Goal: Task Accomplishment & Management: Manage account settings

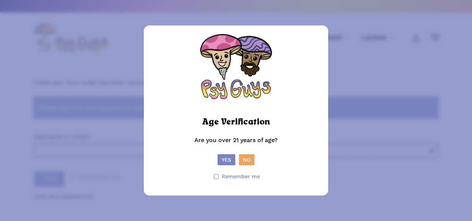
click at [229, 163] on button "Yes" at bounding box center [226, 159] width 18 height 11
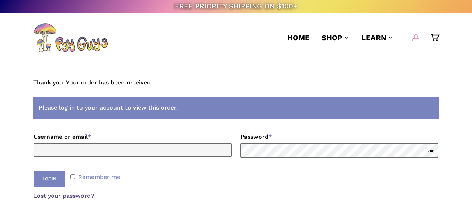
click at [412, 38] on span "Main Menu" at bounding box center [415, 37] width 7 height 7
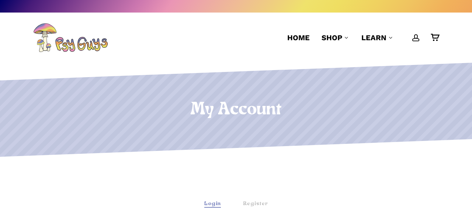
click at [214, 203] on div "Login" at bounding box center [212, 204] width 17 height 8
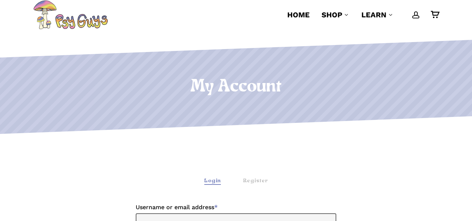
scroll to position [116, 0]
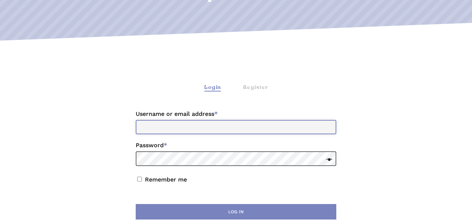
click at [150, 125] on input "Username or email address * Required" at bounding box center [236, 127] width 200 height 14
type input "**********"
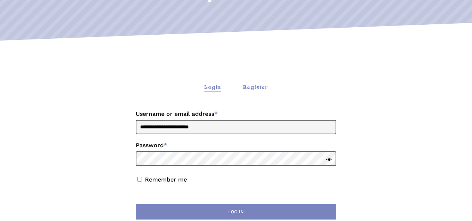
click at [260, 86] on div "Register" at bounding box center [255, 88] width 25 height 8
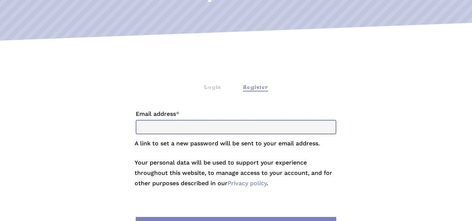
click at [179, 133] on input "Email address * Required" at bounding box center [236, 127] width 200 height 14
type input "**********"
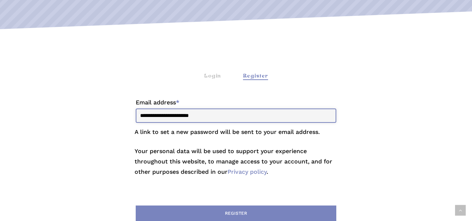
scroll to position [178, 0]
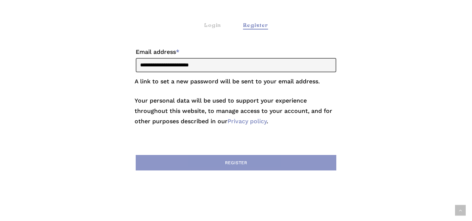
click at [228, 162] on button "Register" at bounding box center [236, 162] width 200 height 15
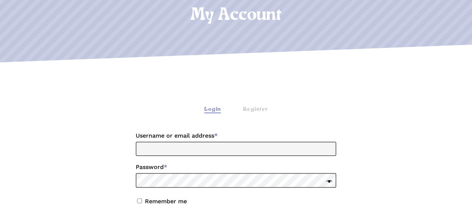
scroll to position [105, 0]
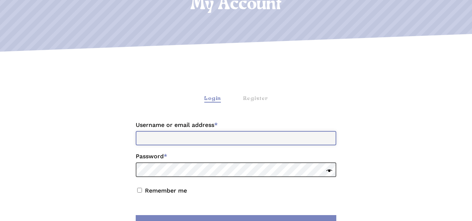
click at [176, 140] on input "Username or email address * Required" at bounding box center [236, 138] width 200 height 14
type input "**********"
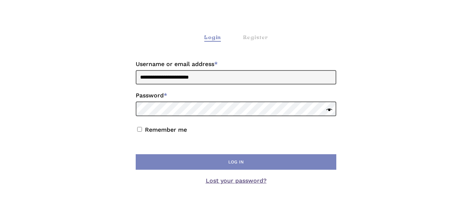
scroll to position [167, 0]
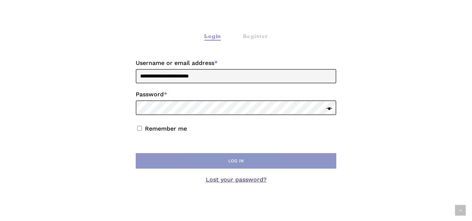
click at [233, 165] on button "Log in" at bounding box center [236, 160] width 200 height 15
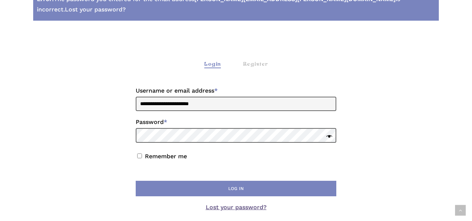
scroll to position [211, 0]
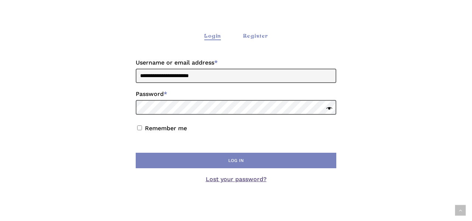
click at [258, 32] on div "Register" at bounding box center [255, 36] width 25 height 8
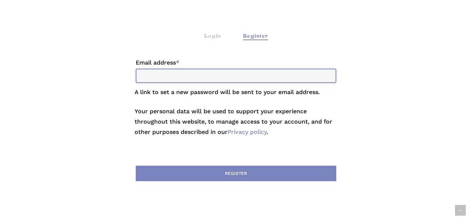
click at [166, 69] on input "Email address * Required" at bounding box center [236, 76] width 200 height 14
type input "**********"
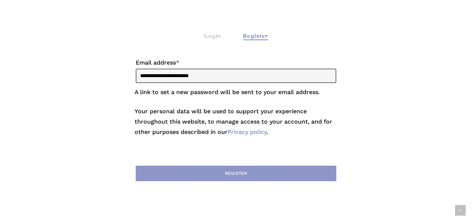
click at [231, 165] on button "Register" at bounding box center [236, 172] width 200 height 15
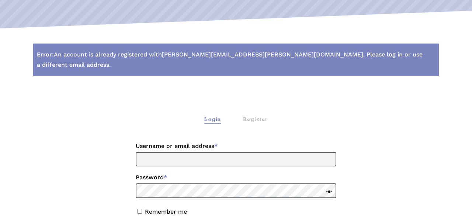
scroll to position [129, 0]
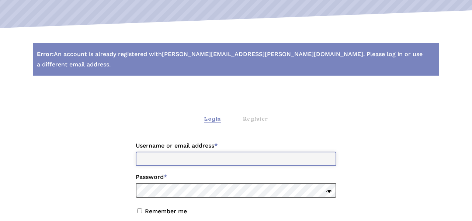
click at [165, 151] on input "Username or email address * Required" at bounding box center [236, 158] width 200 height 14
type input "**********"
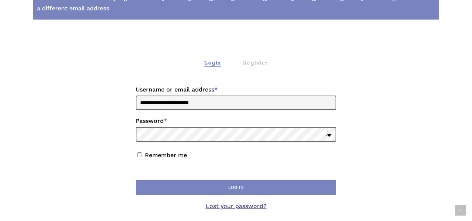
scroll to position [186, 0]
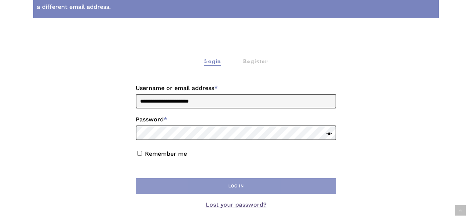
click at [210, 178] on button "Log in" at bounding box center [236, 185] width 200 height 15
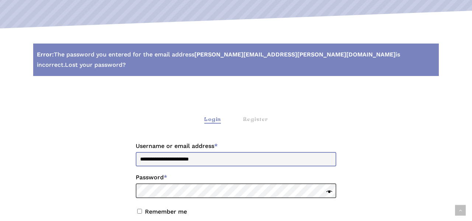
scroll to position [131, 0]
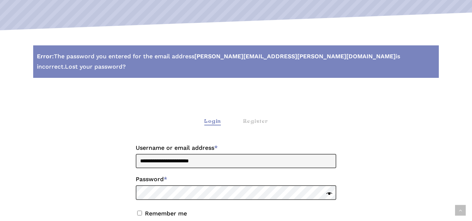
scroll to position [218, 0]
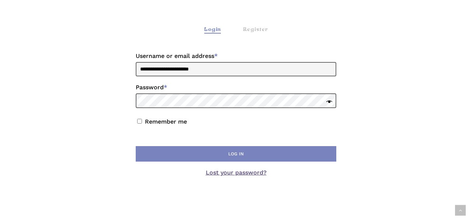
click at [231, 169] on link "Lost your password?" at bounding box center [236, 172] width 61 height 7
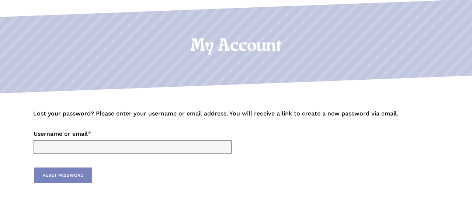
scroll to position [66, 0]
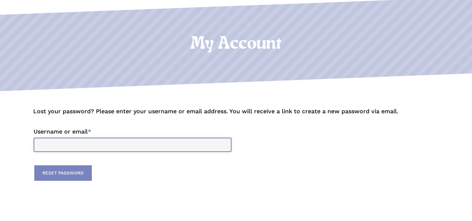
click at [77, 145] on input "Username or email * Required" at bounding box center [133, 144] width 198 height 14
type input "**********"
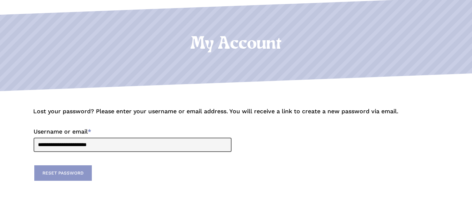
click at [52, 177] on button "Reset password" at bounding box center [62, 172] width 57 height 15
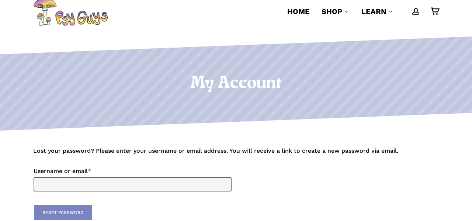
scroll to position [80, 0]
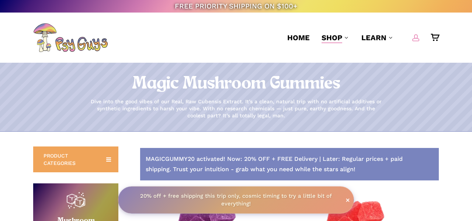
click at [414, 38] on span "Main Menu" at bounding box center [415, 37] width 7 height 7
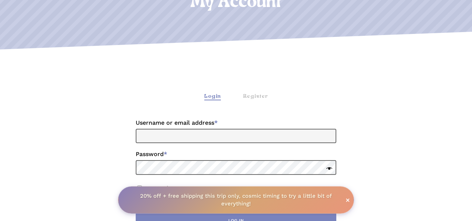
scroll to position [125, 0]
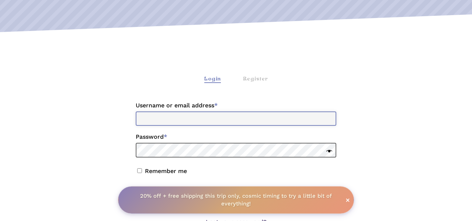
click at [167, 119] on input "Username or email address * Required" at bounding box center [236, 118] width 200 height 14
type input "**********"
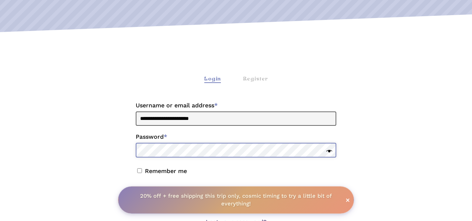
click at [136, 195] on button "Log in" at bounding box center [236, 202] width 200 height 15
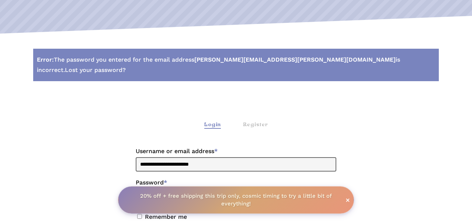
scroll to position [223, 0]
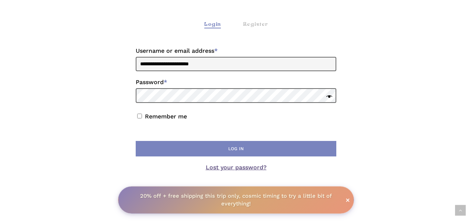
click at [216, 164] on link "Lost your password?" at bounding box center [236, 167] width 61 height 7
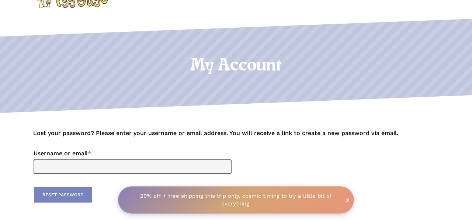
scroll to position [49, 0]
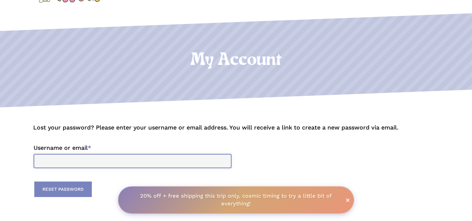
click at [63, 160] on input "Username or email * Required" at bounding box center [133, 161] width 198 height 14
type input "**********"
click at [52, 195] on button "Reset password" at bounding box center [62, 188] width 57 height 15
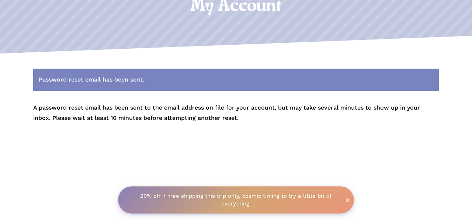
scroll to position [114, 0]
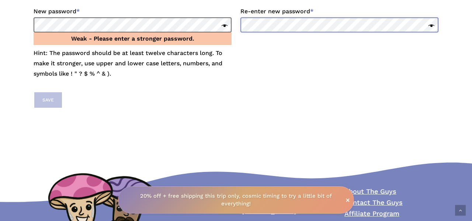
scroll to position [186, 0]
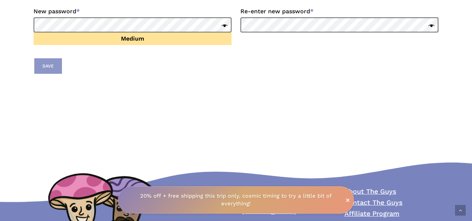
click at [56, 65] on button "Save" at bounding box center [48, 65] width 28 height 15
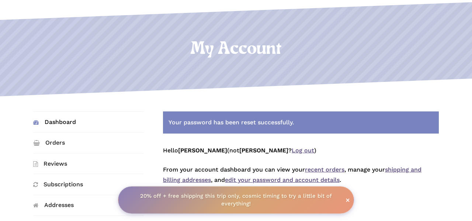
scroll to position [61, 0]
click at [48, 145] on link "Orders" at bounding box center [88, 142] width 111 height 20
